Goal: Task Accomplishment & Management: Manage account settings

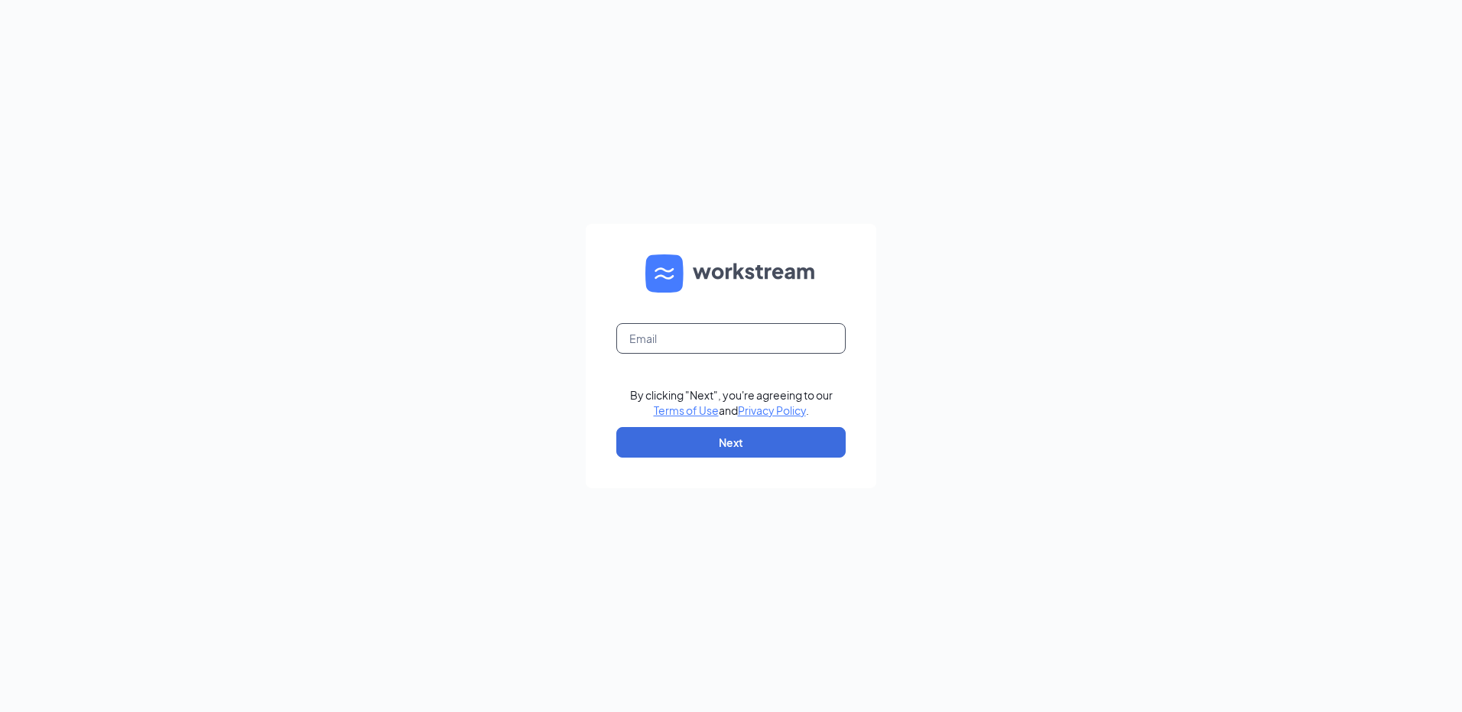
click at [677, 339] on input "text" at bounding box center [730, 338] width 229 height 31
type input "[EMAIL_ADDRESS][DOMAIN_NAME]"
click at [780, 440] on button "Next" at bounding box center [730, 442] width 229 height 31
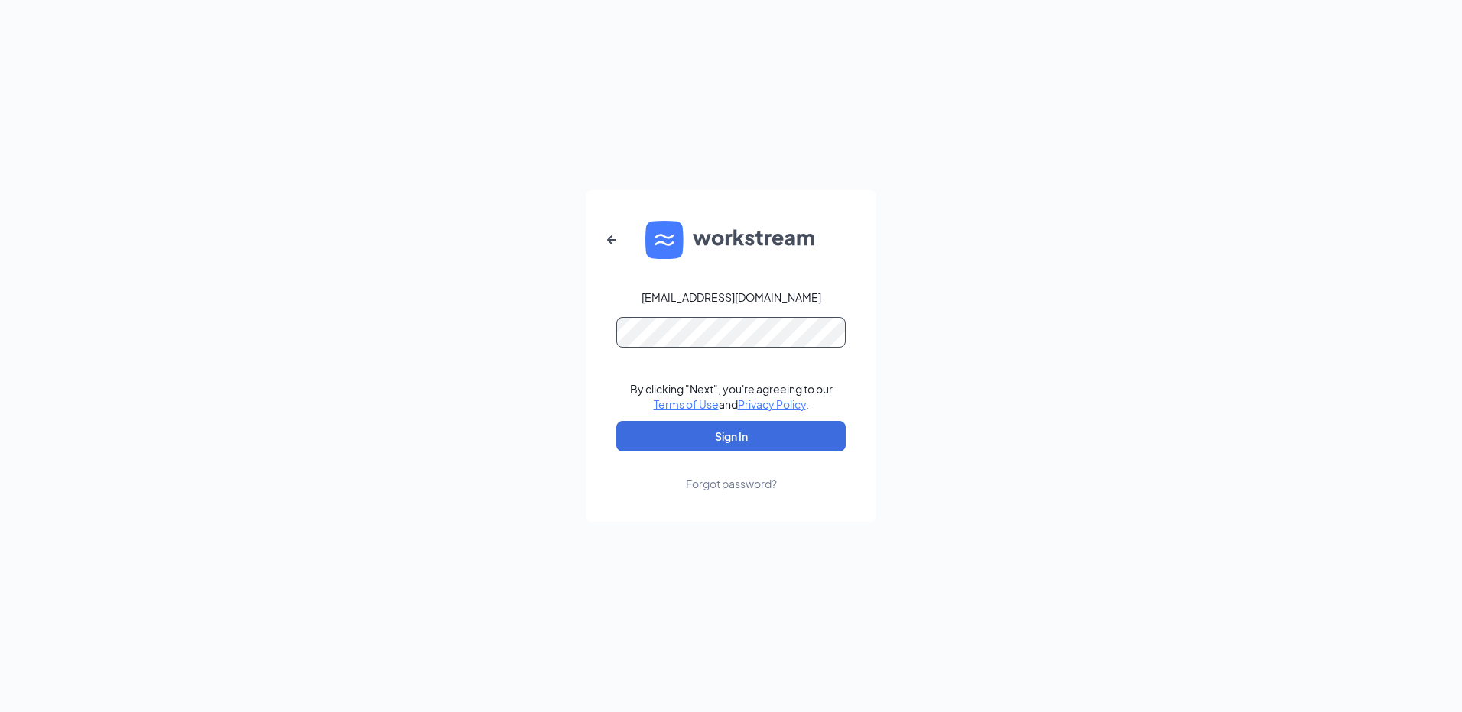
click at [616, 421] on button "Sign In" at bounding box center [730, 436] width 229 height 31
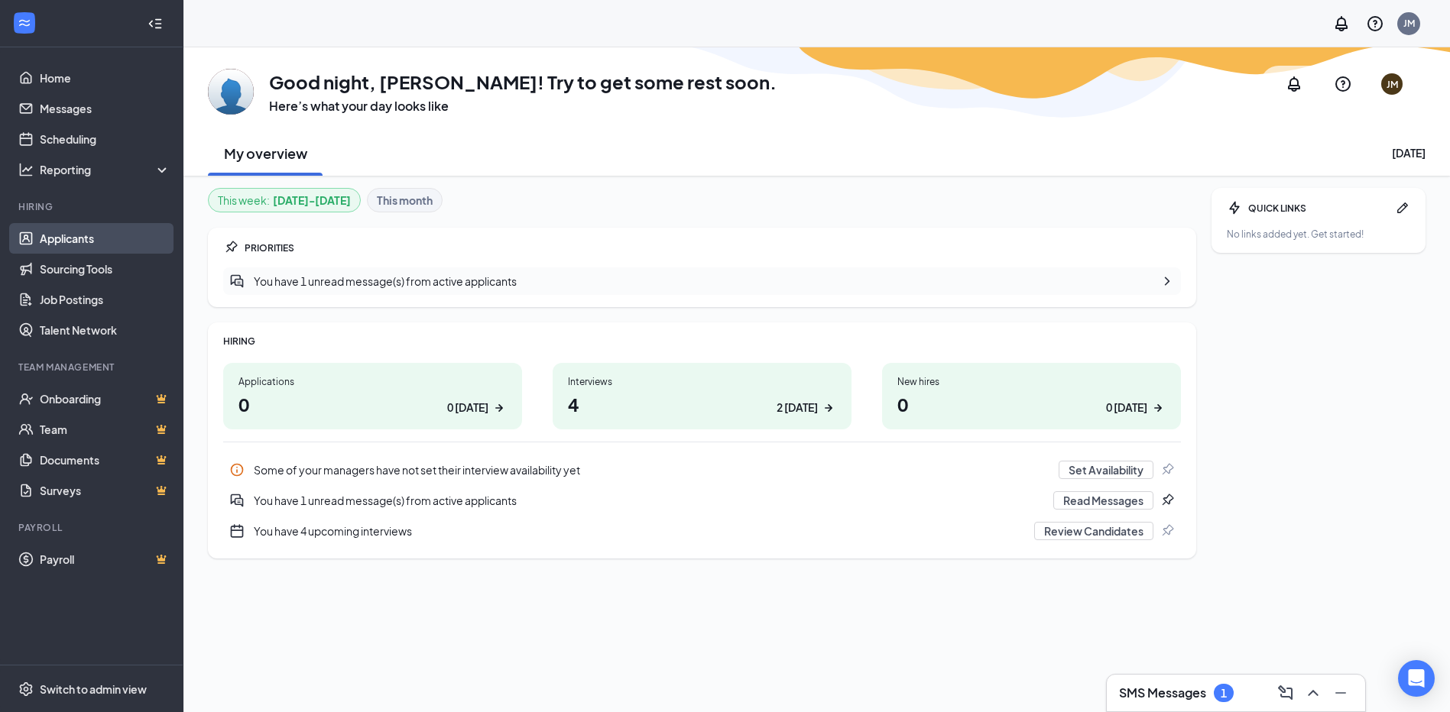
click at [89, 235] on link "Applicants" at bounding box center [105, 238] width 131 height 31
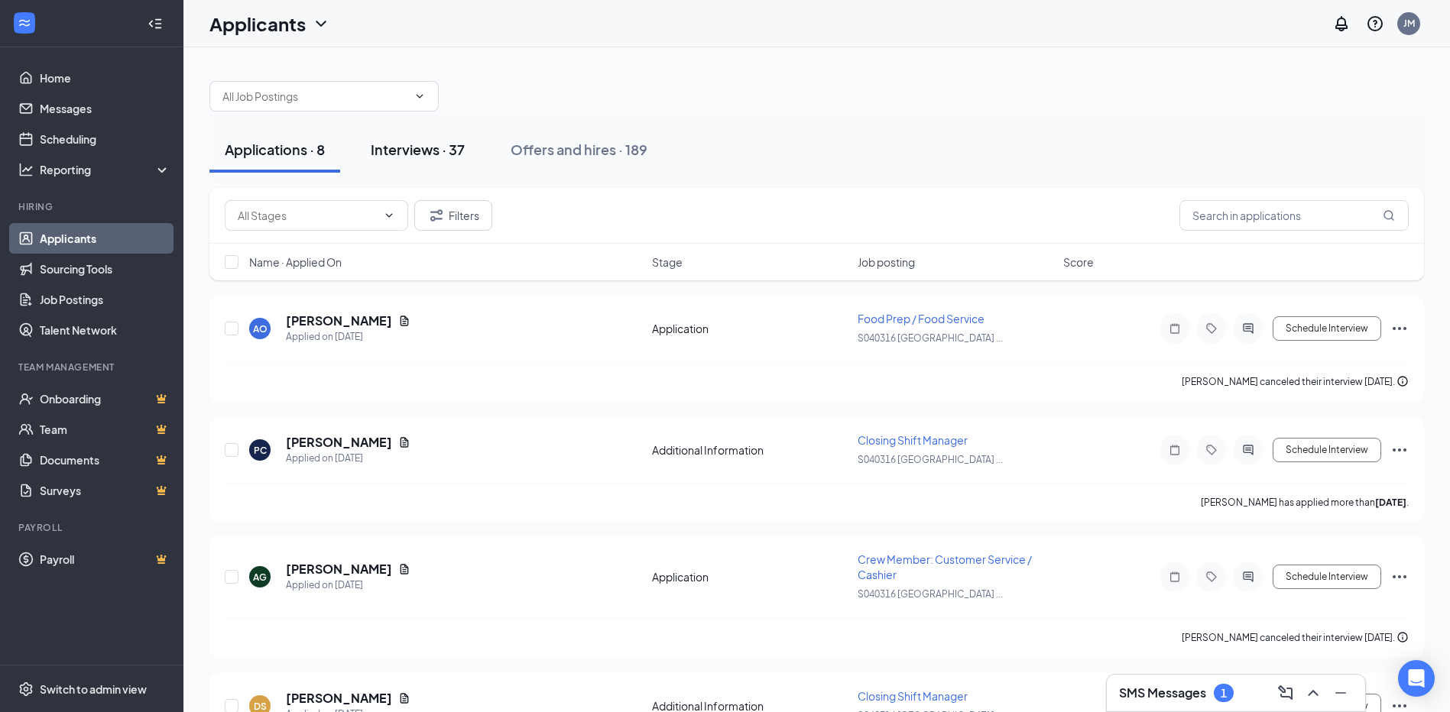
click at [428, 145] on div "Interviews · 37" at bounding box center [418, 149] width 94 height 19
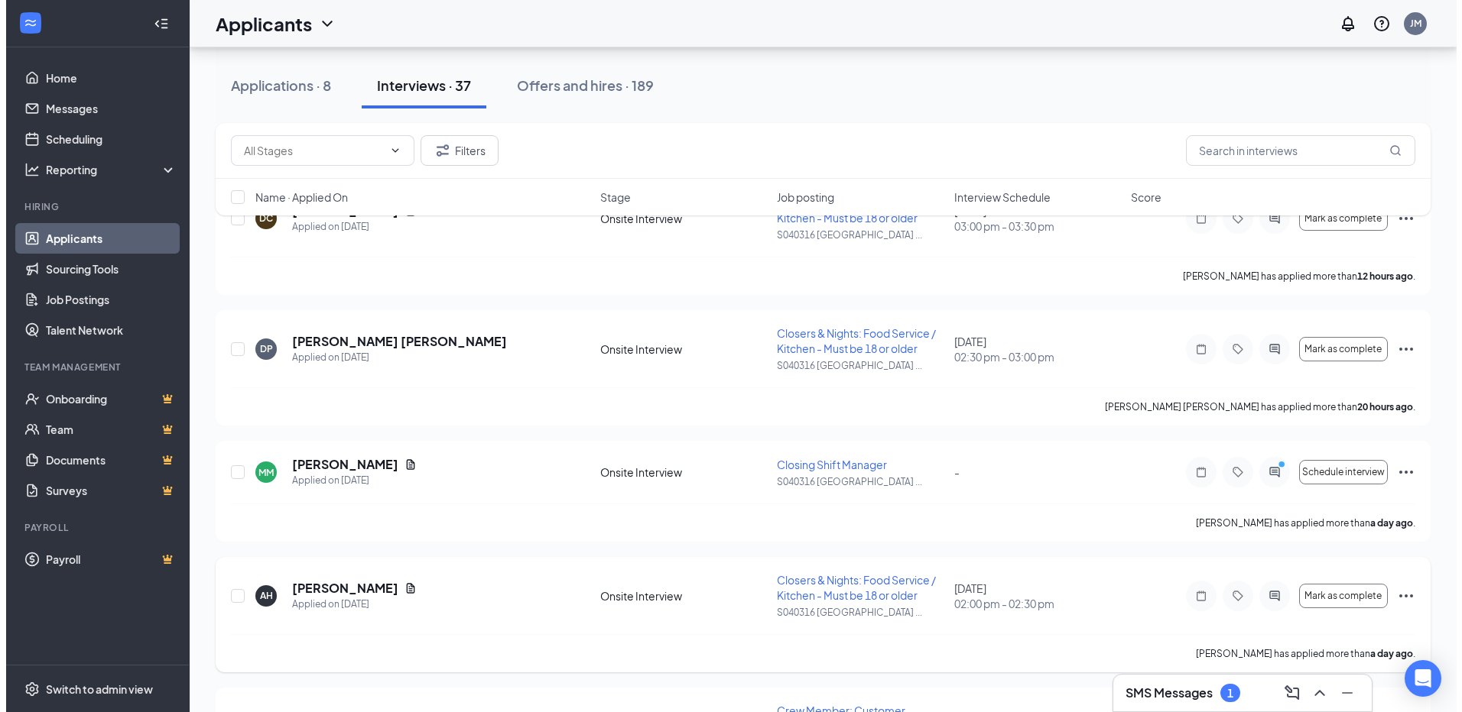
scroll to position [229, 0]
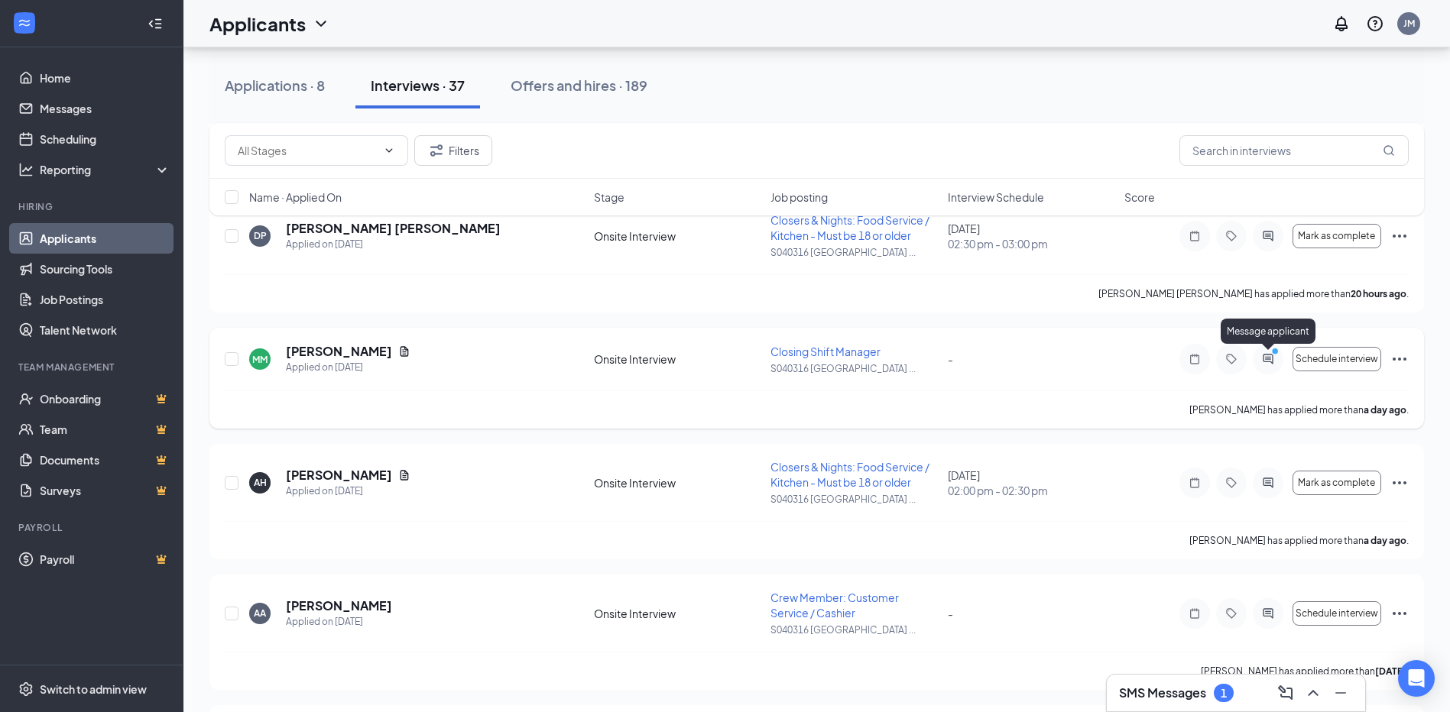
click at [1271, 355] on icon "PrimaryDot" at bounding box center [1277, 353] width 18 height 12
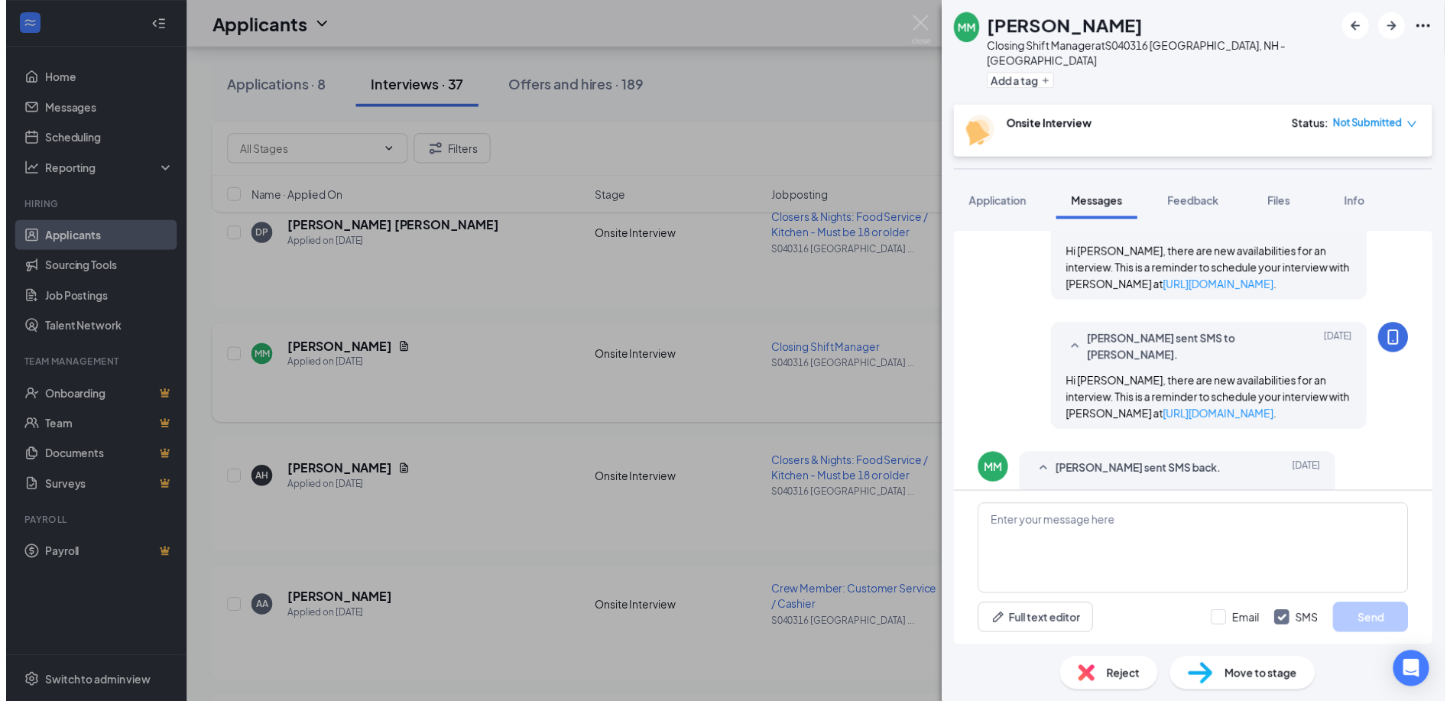
scroll to position [520, 0]
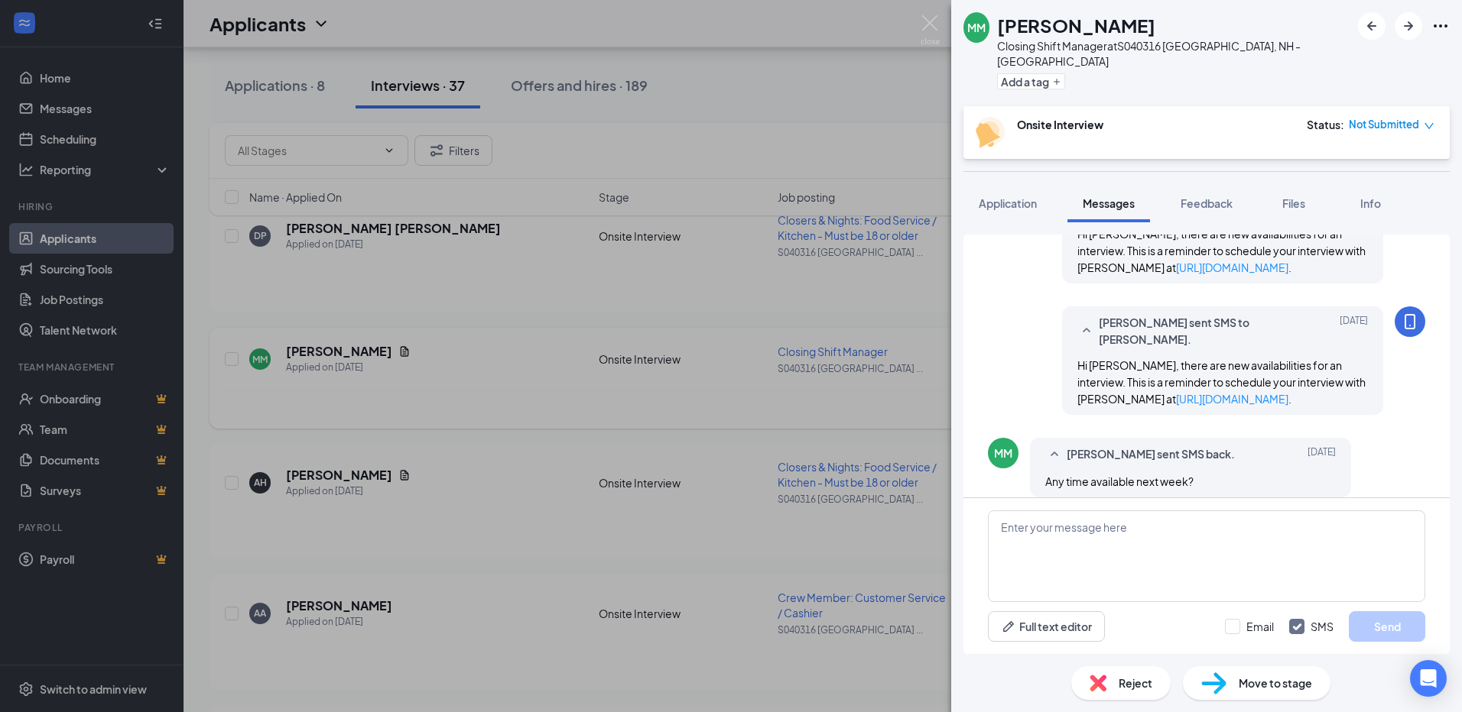
click at [868, 109] on div "MM [PERSON_NAME] Closing Shift Manager at S040316 [GEOGRAPHIC_DATA], [GEOGRAPHI…" at bounding box center [731, 356] width 1462 height 712
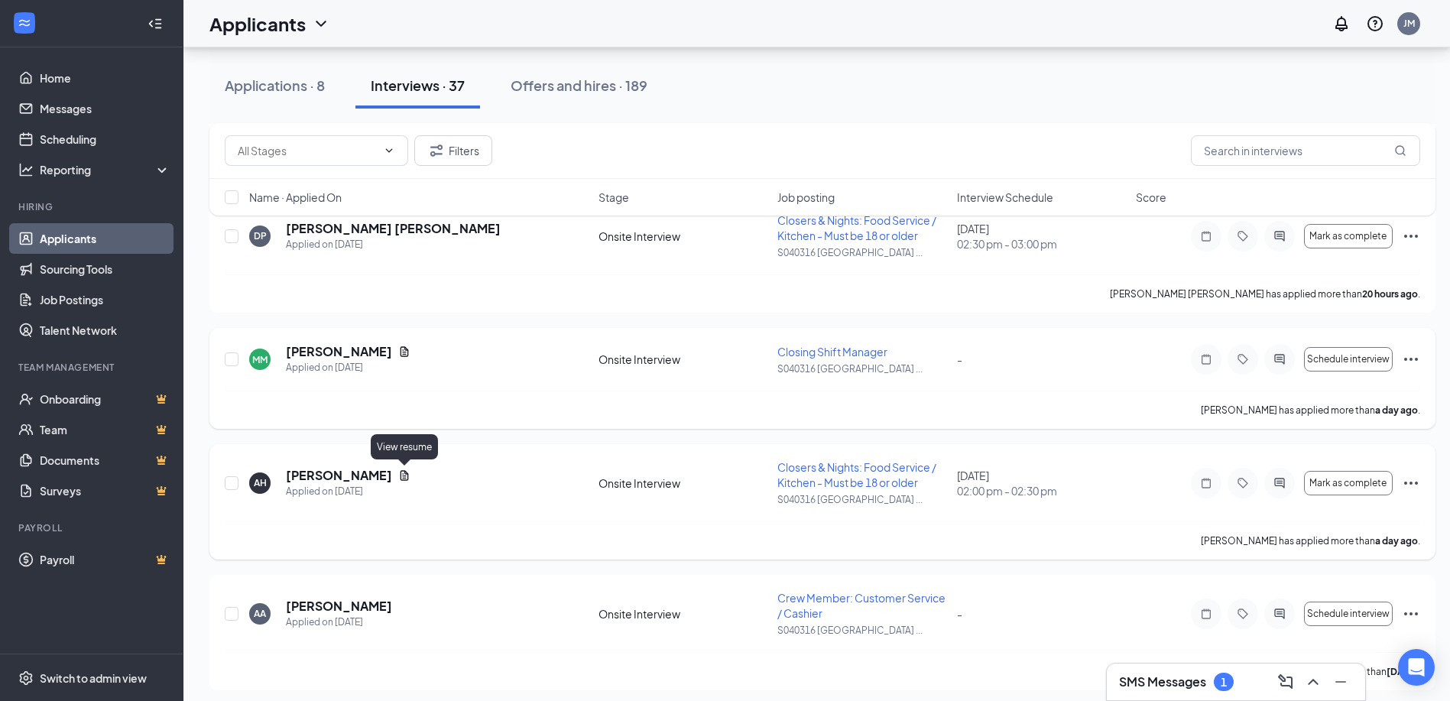
click at [404, 477] on icon "Document" at bounding box center [404, 475] width 12 height 12
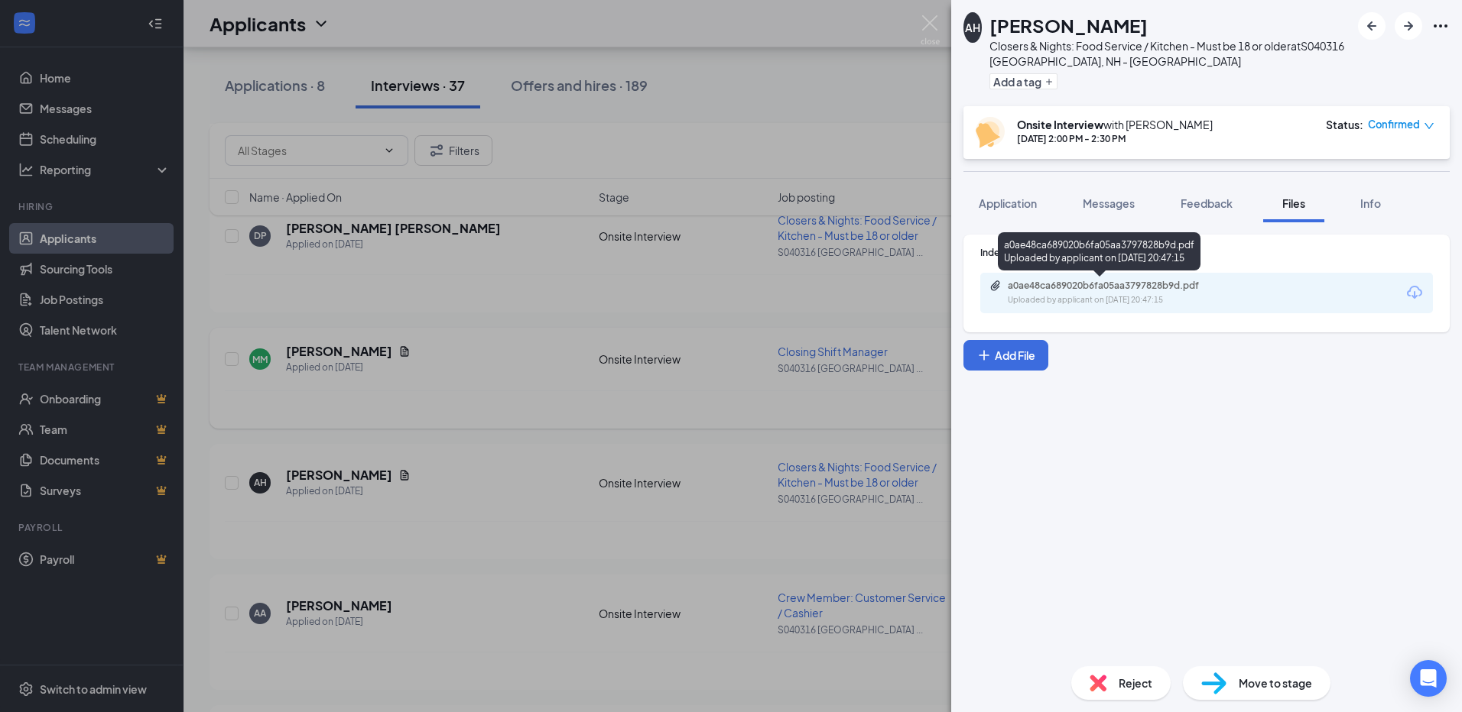
click at [1128, 281] on div "a0ae48ca689020b6fa05aa3797828b9d.pdf" at bounding box center [1115, 286] width 214 height 12
click at [874, 180] on div "AH [PERSON_NAME] Closers & Nights: Food Service / Kitchen - Must be 18 or older…" at bounding box center [731, 356] width 1462 height 712
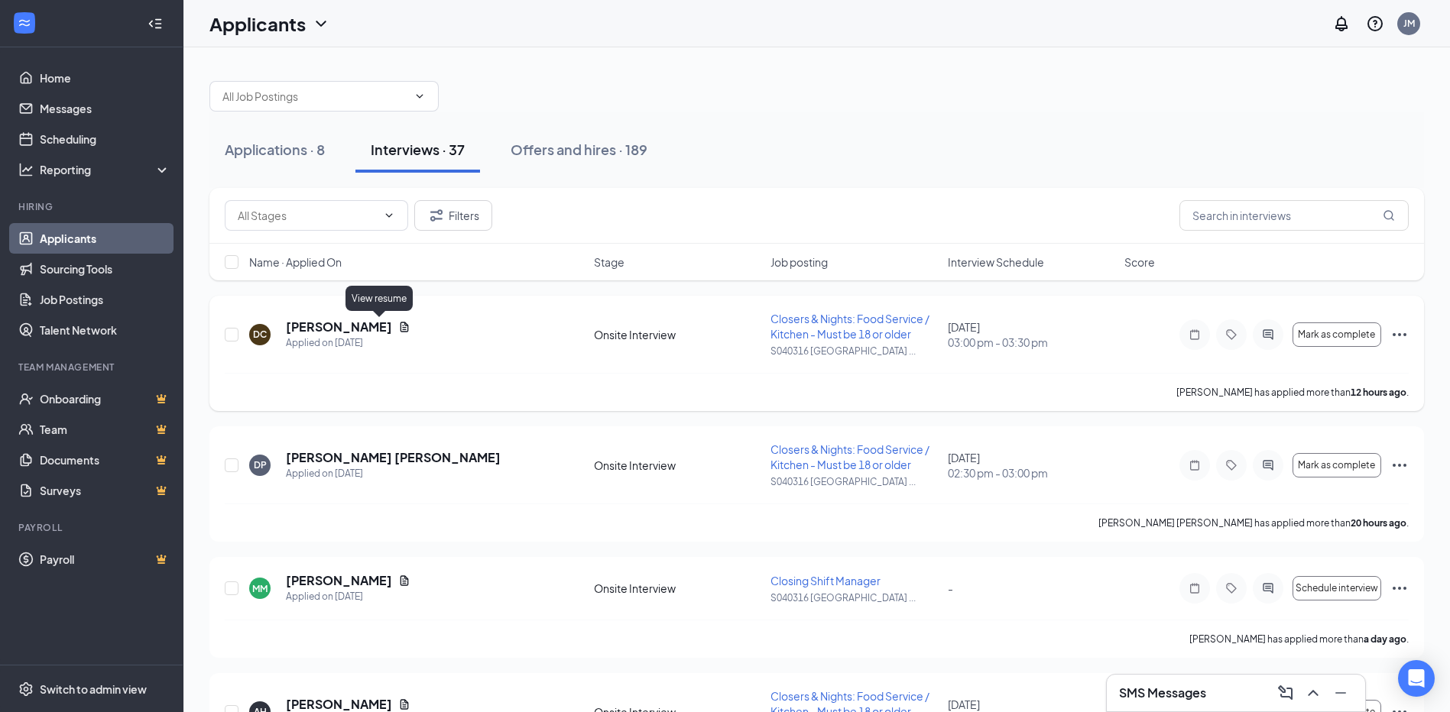
click at [398, 326] on icon "Document" at bounding box center [404, 327] width 12 height 12
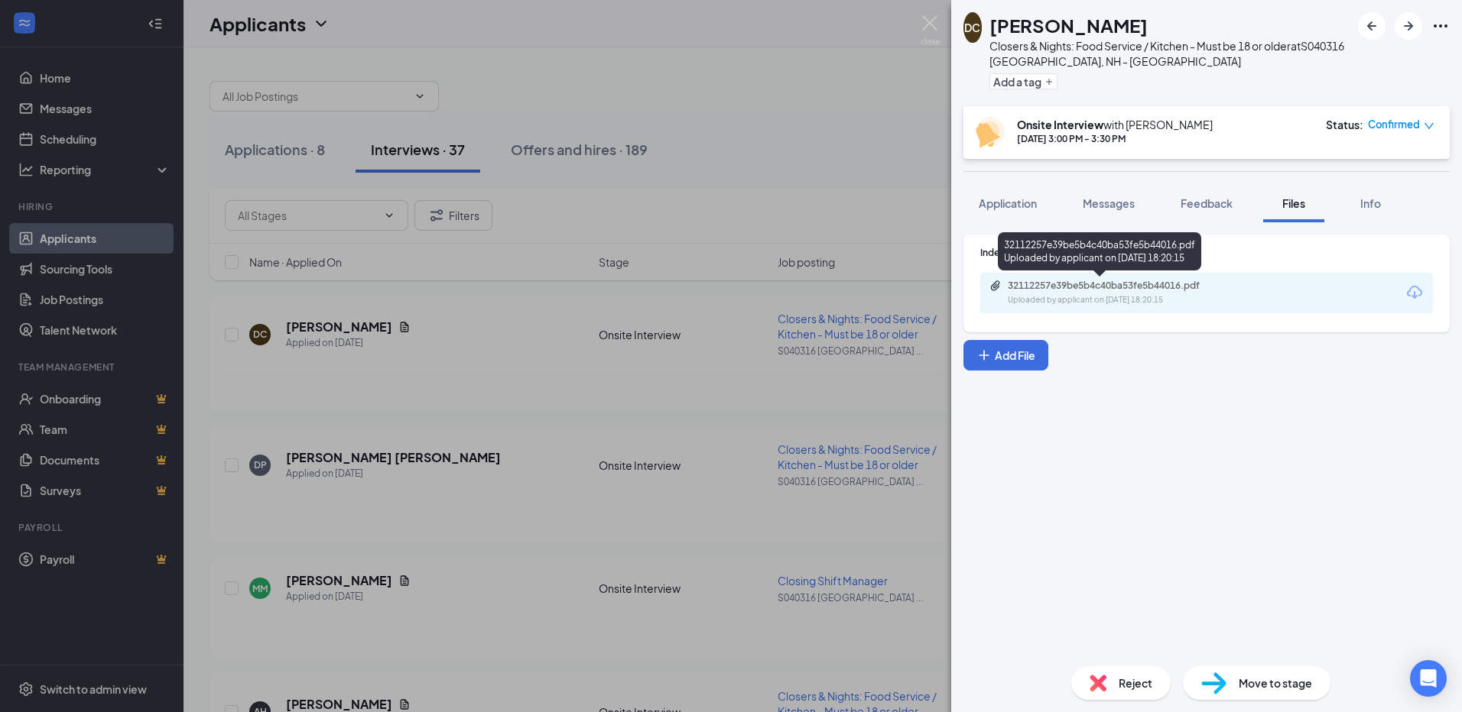
click at [1097, 290] on div "32112257e39be5b4c40ba53fe5b44016.pdf" at bounding box center [1115, 286] width 214 height 12
click at [866, 157] on div "DC [PERSON_NAME] Closers & Nights: Food Service / Kitchen - Must be 18 or older…" at bounding box center [731, 356] width 1462 height 712
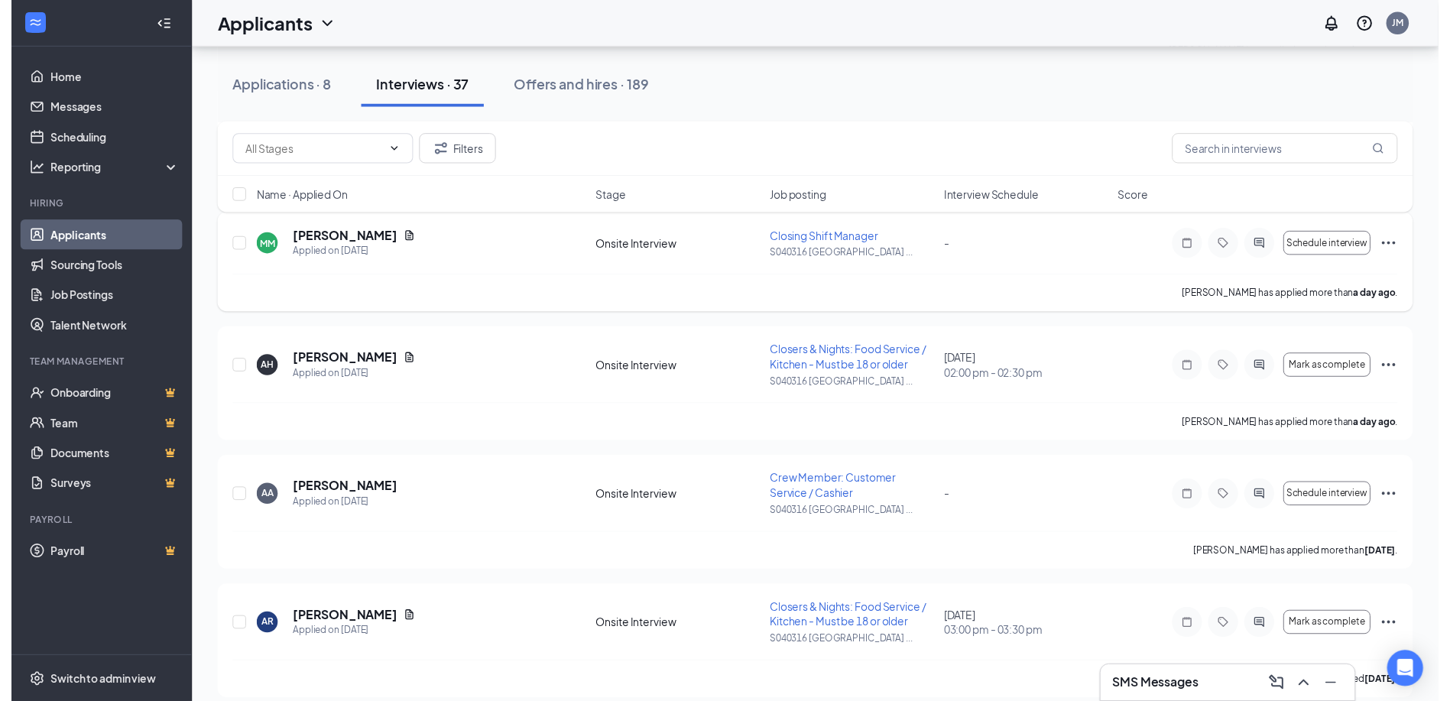
scroll to position [382, 0]
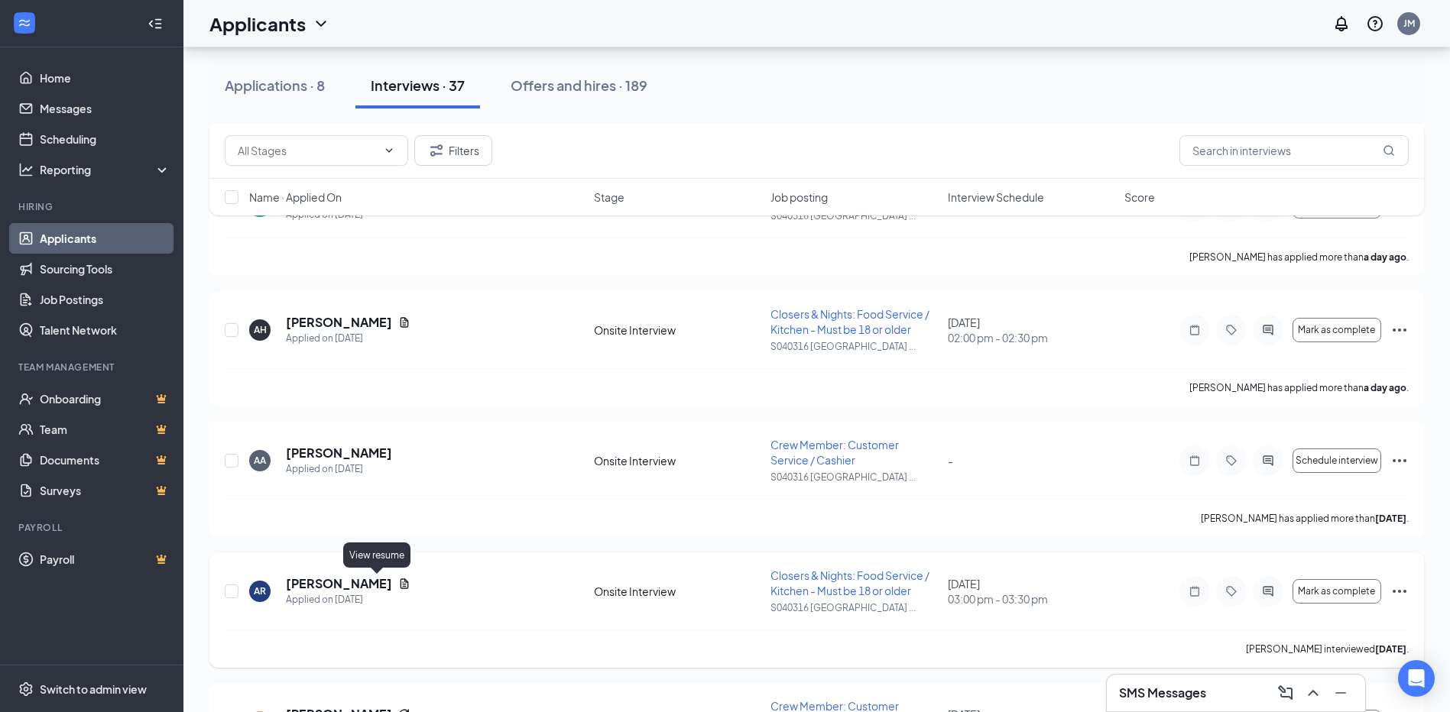
click at [401, 584] on icon "Document" at bounding box center [405, 584] width 8 height 10
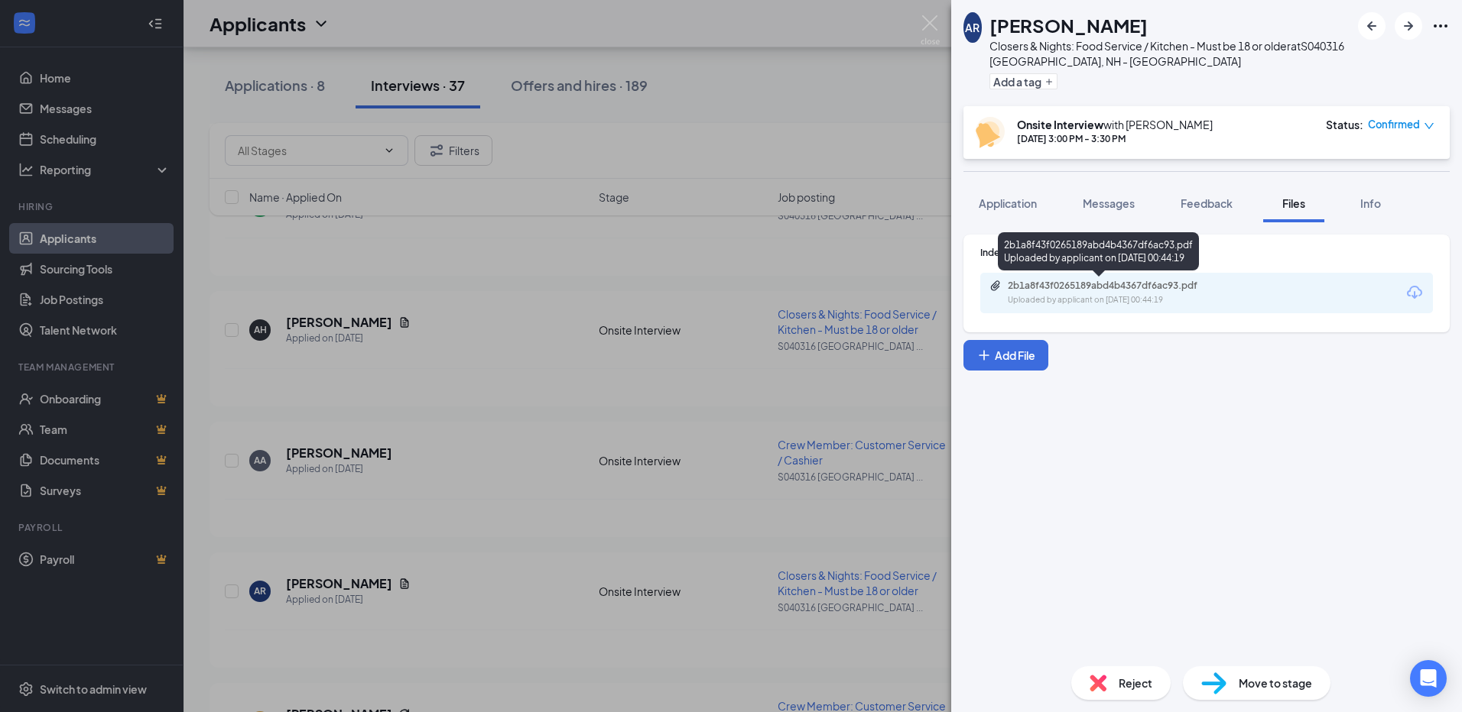
click at [1033, 285] on div "2b1a8f43f0265189abd4b4367df6ac93.pdf" at bounding box center [1115, 286] width 214 height 12
click at [767, 518] on div "AR [PERSON_NAME] Closers & Nights: Food Service / Kitchen - Must be 18 or older…" at bounding box center [731, 356] width 1462 height 712
